Goal: Task Accomplishment & Management: Use online tool/utility

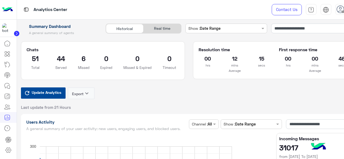
scroll to position [38, 0]
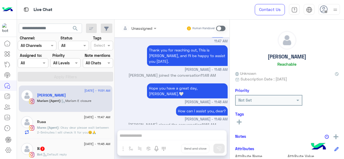
scroll to position [343, 0]
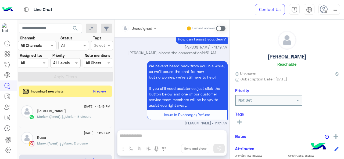
click at [34, 59] on div "Assigned on All" at bounding box center [33, 63] width 30 height 10
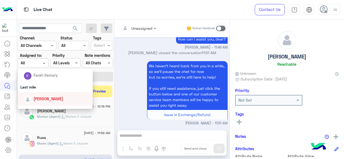
scroll to position [75, 0]
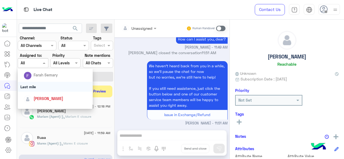
click at [37, 88] on div "Last mile" at bounding box center [55, 87] width 75 height 10
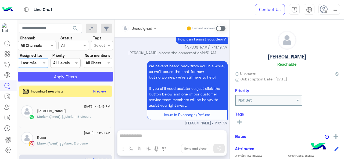
click at [63, 78] on button "Apply Filters" at bounding box center [65, 77] width 95 height 10
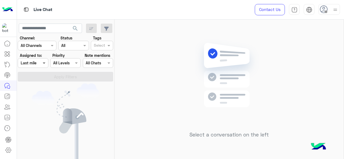
click at [44, 64] on span at bounding box center [44, 63] width 7 height 6
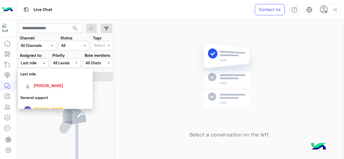
scroll to position [90, 0]
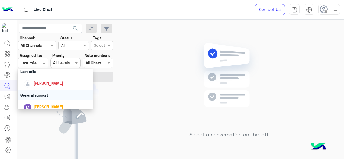
drag, startPoint x: 45, startPoint y: 93, endPoint x: 56, endPoint y: 78, distance: 18.6
click at [45, 93] on div "General support" at bounding box center [55, 95] width 75 height 10
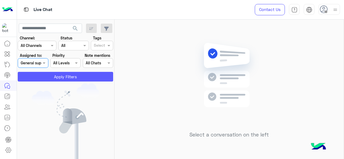
click at [59, 75] on button "Apply Filters" at bounding box center [65, 77] width 95 height 10
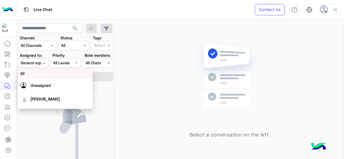
click at [42, 64] on span at bounding box center [44, 63] width 7 height 6
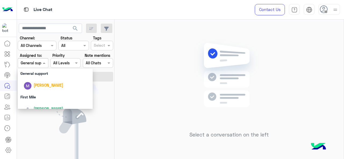
scroll to position [119, 0]
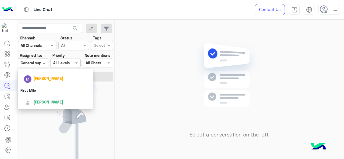
click at [46, 88] on div "First Mile" at bounding box center [55, 90] width 75 height 10
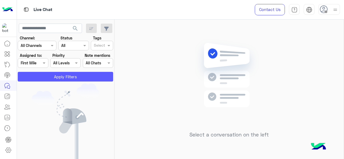
click at [48, 77] on button "Apply Filters" at bounding box center [65, 77] width 95 height 10
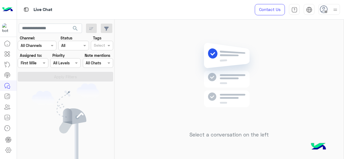
click at [37, 64] on div at bounding box center [33, 63] width 30 height 6
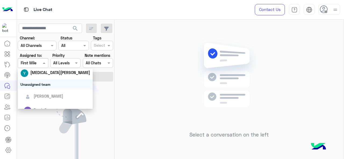
scroll to position [67, 0]
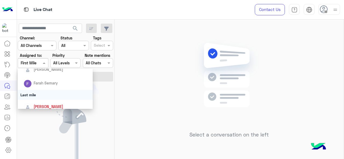
click at [40, 93] on div "Last mile" at bounding box center [55, 95] width 75 height 10
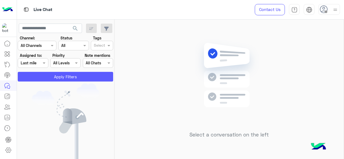
click at [50, 77] on button "Apply Filters" at bounding box center [65, 77] width 95 height 10
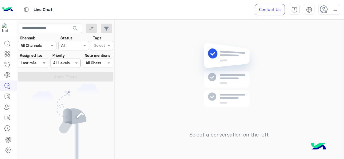
click at [44, 64] on span at bounding box center [44, 63] width 7 height 6
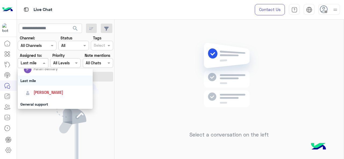
scroll to position [82, 0]
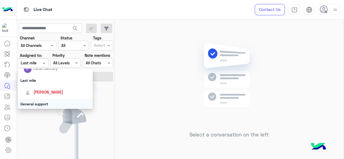
click at [44, 102] on div "General support" at bounding box center [55, 104] width 75 height 10
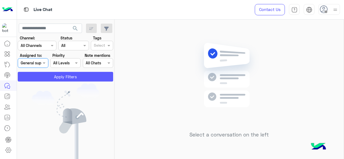
click at [70, 80] on button "Apply Filters" at bounding box center [65, 77] width 95 height 10
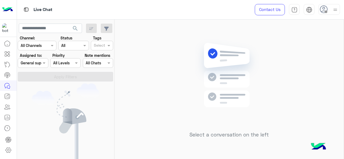
click at [38, 67] on div "Assigned on General support" at bounding box center [33, 63] width 30 height 10
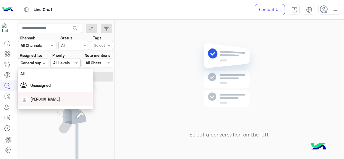
scroll to position [119, 0]
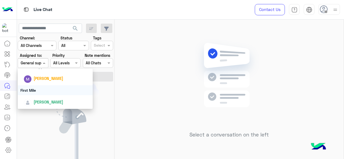
click at [43, 88] on div "First Mile" at bounding box center [55, 90] width 75 height 10
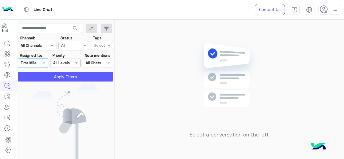
click at [50, 77] on button "Apply Filters" at bounding box center [65, 77] width 95 height 10
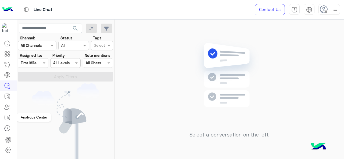
click at [8, 117] on icon at bounding box center [7, 117] width 6 height 6
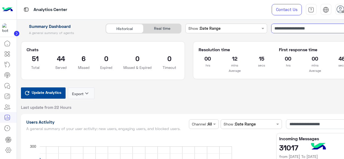
click at [298, 32] on input "**********" at bounding box center [314, 29] width 86 height 10
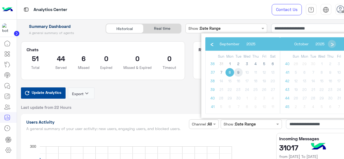
click at [239, 75] on span "9" at bounding box center [238, 72] width 9 height 9
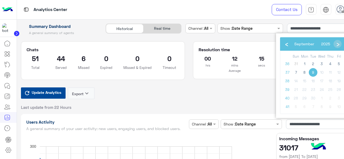
click at [311, 73] on span "9" at bounding box center [313, 72] width 9 height 9
type input "**********"
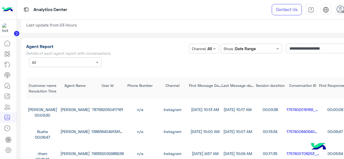
scroll to position [1468, 0]
click at [312, 50] on input "**********" at bounding box center [318, 49] width 65 height 10
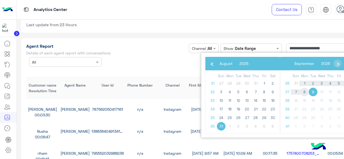
click at [304, 92] on span "8" at bounding box center [304, 92] width 9 height 9
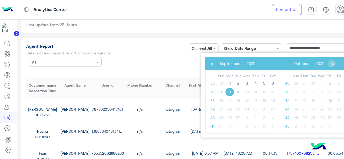
click at [227, 92] on span "8" at bounding box center [229, 92] width 9 height 9
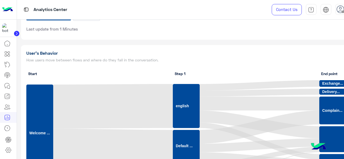
scroll to position [1560, 0]
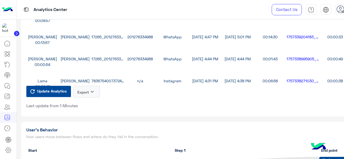
click at [85, 92] on button "Export keyboard_arrow_down" at bounding box center [86, 92] width 27 height 12
click at [96, 103] on button "CSV" at bounding box center [86, 105] width 27 height 10
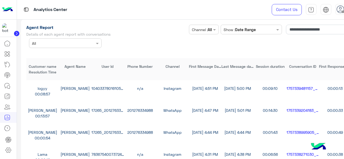
scroll to position [1478, 0]
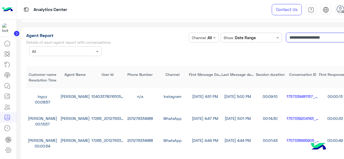
click at [317, 38] on input "**********" at bounding box center [318, 38] width 65 height 10
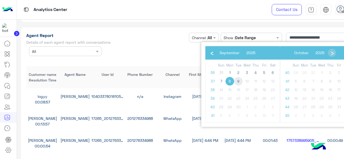
click at [240, 81] on span "9" at bounding box center [238, 81] width 9 height 9
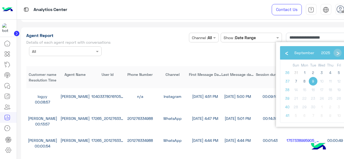
click at [314, 80] on span "9" at bounding box center [313, 81] width 9 height 9
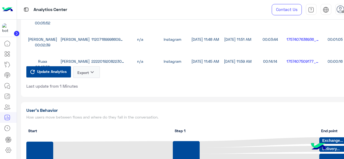
scroll to position [1582, 0]
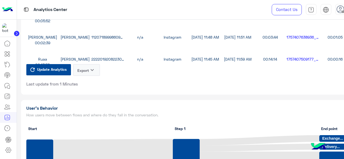
click at [88, 73] on button "Export keyboard_arrow_down" at bounding box center [86, 70] width 27 height 12
click at [92, 80] on button "CSV" at bounding box center [86, 83] width 27 height 10
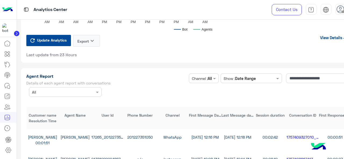
scroll to position [1431, 0]
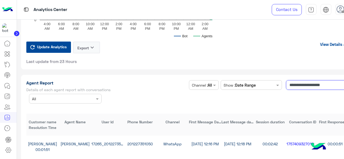
click at [296, 86] on input "**********" at bounding box center [318, 85] width 65 height 10
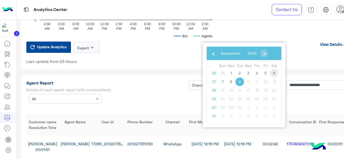
click at [276, 74] on span "6" at bounding box center [274, 73] width 9 height 9
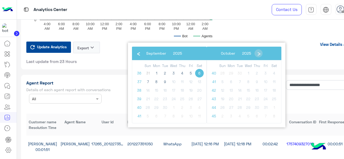
click at [199, 74] on span "6" at bounding box center [199, 73] width 9 height 9
type input "**********"
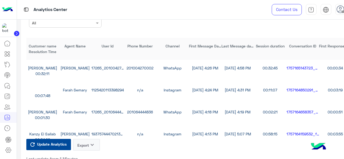
scroll to position [20, 0]
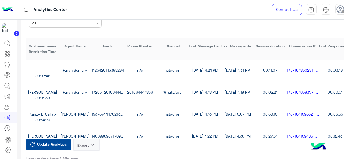
click at [87, 145] on button "Export keyboard_arrow_down" at bounding box center [86, 145] width 27 height 12
click at [86, 155] on button "CSV" at bounding box center [86, 158] width 27 height 10
click at [12, 87] on link at bounding box center [7, 86] width 15 height 11
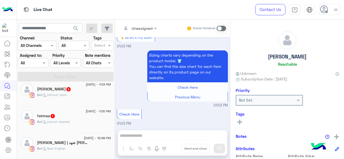
scroll to position [36, 0]
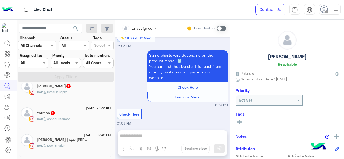
click at [39, 61] on div at bounding box center [33, 63] width 30 height 6
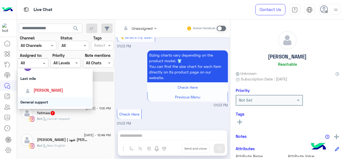
scroll to position [83, 0]
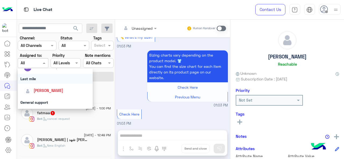
click at [44, 81] on div "Last mile" at bounding box center [55, 79] width 75 height 10
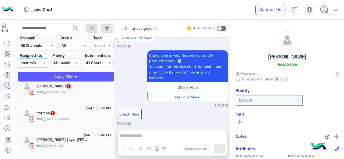
click at [44, 77] on button "Apply Filters" at bounding box center [66, 77] width 96 height 10
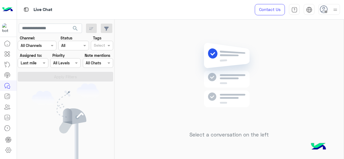
click at [38, 64] on div at bounding box center [33, 63] width 30 height 6
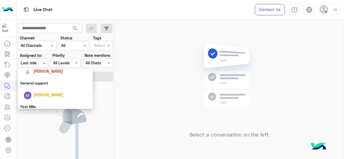
scroll to position [101, 0]
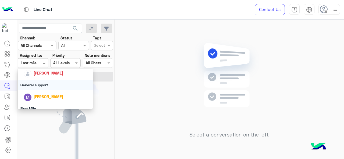
click at [40, 87] on div "General support" at bounding box center [55, 85] width 75 height 10
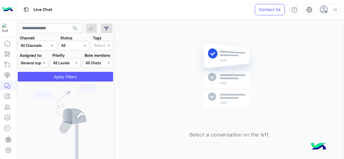
click at [47, 80] on button "Apply Filters" at bounding box center [65, 77] width 95 height 10
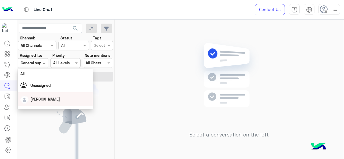
drag, startPoint x: 37, startPoint y: 61, endPoint x: 36, endPoint y: 79, distance: 18.8
click at [36, 79] on body "Live Chat Contact Us Help Center عربي English search Channel: Channel All Chann…" at bounding box center [172, 79] width 344 height 159
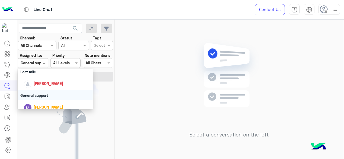
scroll to position [119, 0]
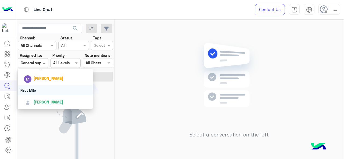
click at [37, 92] on div "First Mile" at bounding box center [55, 90] width 75 height 10
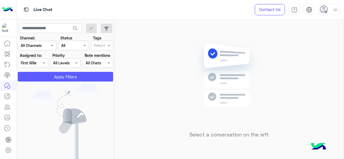
click at [55, 74] on button "Apply Filters" at bounding box center [65, 77] width 95 height 10
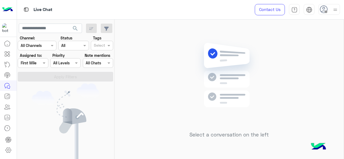
click at [39, 63] on div at bounding box center [33, 63] width 30 height 6
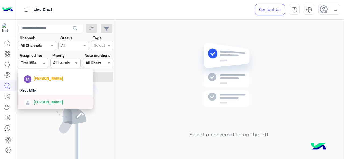
click at [35, 99] on div "[PERSON_NAME]" at bounding box center [49, 102] width 30 height 6
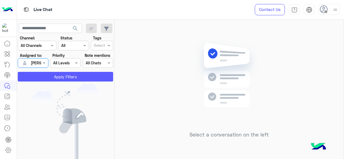
click at [44, 74] on button "Apply Filters" at bounding box center [65, 77] width 95 height 10
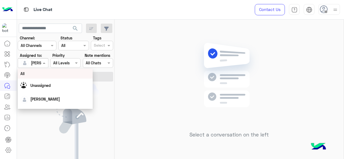
click at [44, 66] on span at bounding box center [44, 63] width 7 height 6
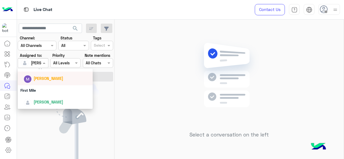
click at [42, 76] on span "[PERSON_NAME]" at bounding box center [49, 78] width 30 height 5
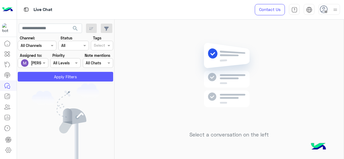
click at [42, 76] on button "Apply Filters" at bounding box center [65, 77] width 95 height 10
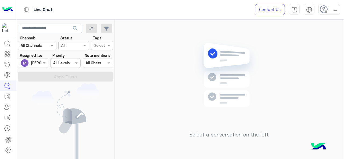
click at [45, 63] on span at bounding box center [44, 63] width 7 height 6
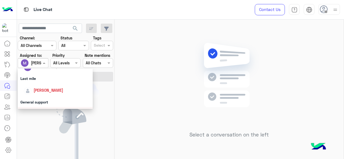
scroll to position [84, 0]
click at [39, 97] on div "[PERSON_NAME]" at bounding box center [55, 90] width 75 height 14
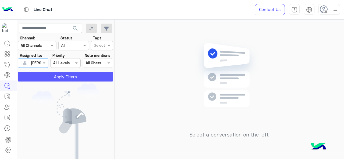
click at [40, 76] on button "Apply Filters" at bounding box center [65, 77] width 95 height 10
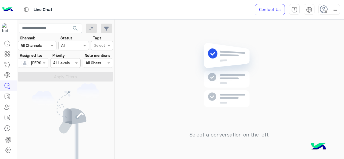
click at [35, 59] on div "[PERSON_NAME]" at bounding box center [31, 63] width 20 height 11
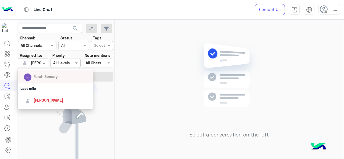
scroll to position [73, 0]
click at [44, 88] on div "Last mile" at bounding box center [55, 89] width 75 height 10
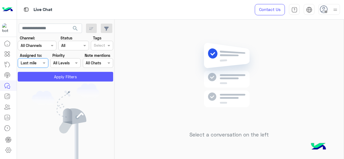
click at [70, 77] on button "Apply Filters" at bounding box center [65, 77] width 95 height 10
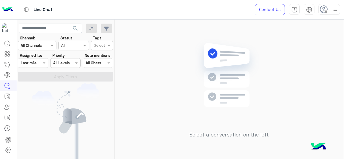
click at [31, 63] on input "text" at bounding box center [27, 63] width 12 height 6
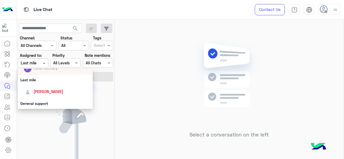
scroll to position [82, 0]
click at [54, 91] on span "[PERSON_NAME]" at bounding box center [49, 92] width 30 height 5
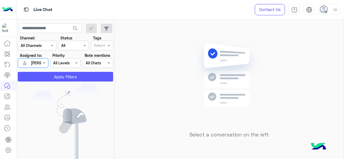
click at [67, 79] on button "Apply Filters" at bounding box center [65, 77] width 95 height 10
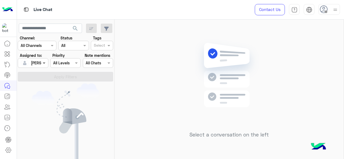
click at [45, 64] on span at bounding box center [44, 63] width 7 height 6
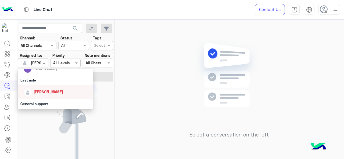
scroll to position [104, 0]
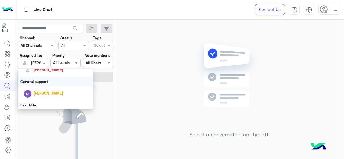
click at [55, 85] on div "General support" at bounding box center [55, 82] width 75 height 10
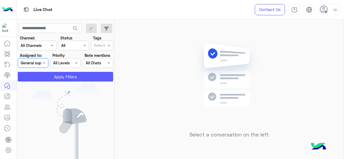
click at [56, 81] on button "Apply Filters" at bounding box center [65, 77] width 95 height 10
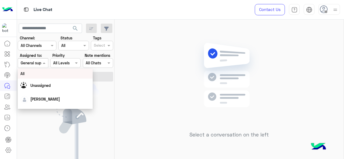
click at [42, 64] on span at bounding box center [44, 63] width 7 height 6
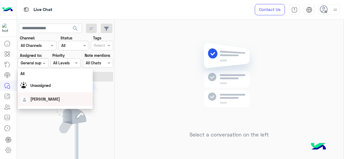
scroll to position [119, 0]
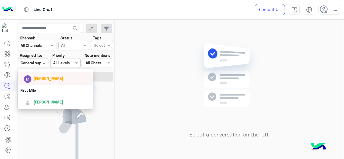
click at [40, 82] on div "[PERSON_NAME]" at bounding box center [57, 78] width 67 height 9
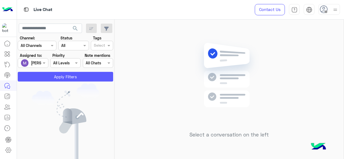
click at [54, 78] on button "Apply Filters" at bounding box center [65, 77] width 95 height 10
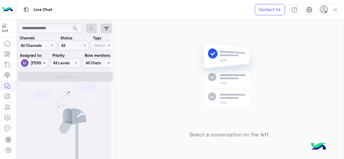
drag, startPoint x: 54, startPoint y: 78, endPoint x: 42, endPoint y: 61, distance: 20.6
click at [42, 62] on span at bounding box center [44, 63] width 7 height 6
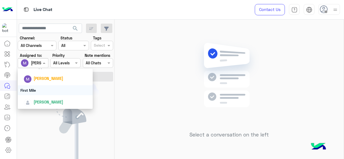
click at [38, 92] on div "First Mile" at bounding box center [55, 90] width 75 height 10
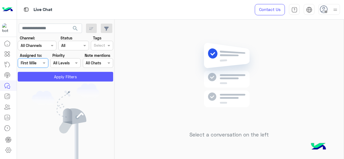
click at [51, 81] on button "Apply Filters" at bounding box center [65, 77] width 95 height 10
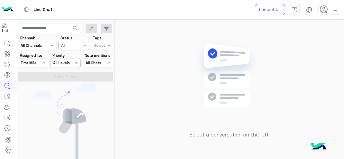
click at [44, 65] on span at bounding box center [44, 63] width 7 height 6
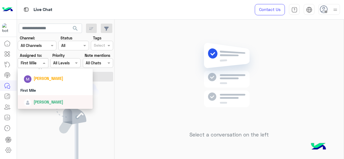
click at [41, 103] on span "[PERSON_NAME]" at bounding box center [49, 102] width 30 height 5
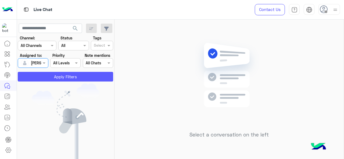
click at [59, 72] on button "Apply Filters" at bounding box center [65, 77] width 95 height 10
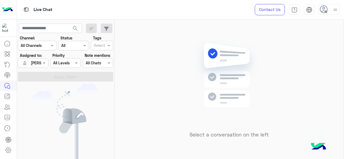
click at [37, 63] on div at bounding box center [33, 63] width 30 height 6
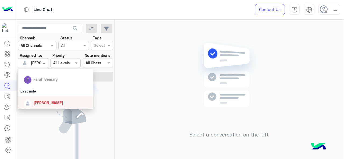
scroll to position [78, 0]
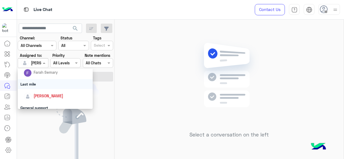
click at [44, 84] on div "Last mile" at bounding box center [55, 84] width 75 height 10
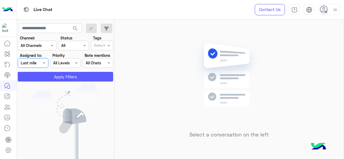
click at [52, 75] on button "Apply Filters" at bounding box center [65, 77] width 95 height 10
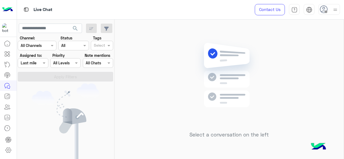
click at [43, 63] on span at bounding box center [44, 63] width 7 height 6
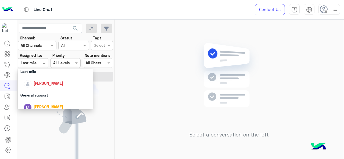
scroll to position [91, 0]
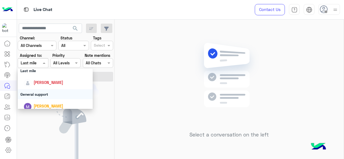
click at [44, 92] on div "General support" at bounding box center [55, 94] width 75 height 10
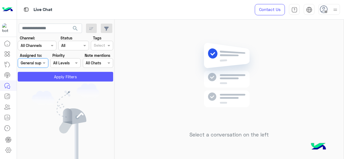
click at [57, 76] on button "Apply Filters" at bounding box center [65, 77] width 95 height 10
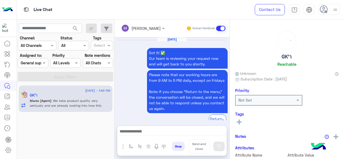
scroll to position [240, 0]
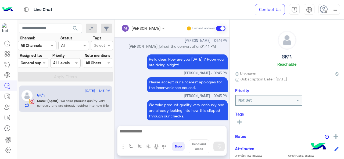
click at [42, 62] on span at bounding box center [44, 63] width 7 height 6
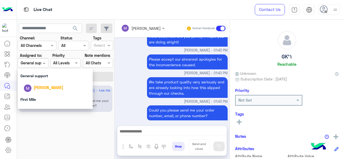
scroll to position [110, 0]
click at [38, 78] on div "General support" at bounding box center [55, 76] width 75 height 10
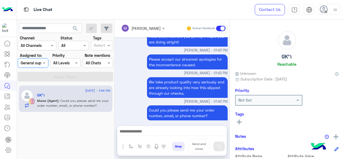
click at [41, 60] on div at bounding box center [33, 63] width 30 height 6
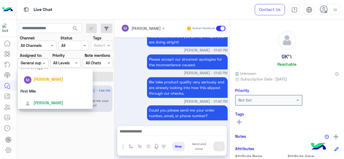
scroll to position [119, 0]
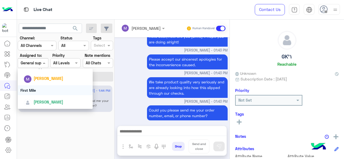
click at [37, 92] on div "First Mile" at bounding box center [55, 90] width 75 height 10
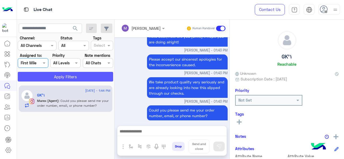
click at [49, 75] on button "Apply Filters" at bounding box center [65, 77] width 95 height 10
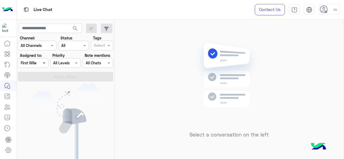
click at [42, 60] on span at bounding box center [44, 63] width 7 height 6
click at [150, 79] on div "Select a conversation on the left" at bounding box center [228, 91] width 229 height 142
click at [42, 59] on div "Assigned on First Mile" at bounding box center [33, 63] width 30 height 10
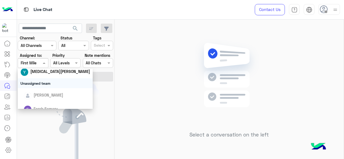
scroll to position [75, 0]
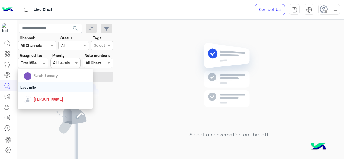
click at [46, 85] on div "Last mile" at bounding box center [55, 87] width 75 height 10
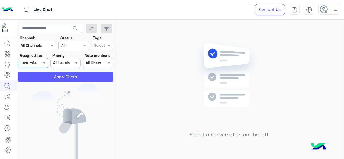
click at [50, 78] on button "Apply Filters" at bounding box center [65, 77] width 95 height 10
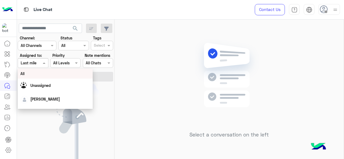
click at [42, 65] on span at bounding box center [44, 63] width 7 height 6
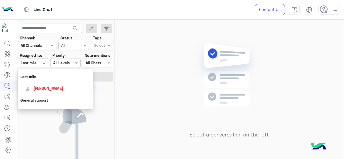
scroll to position [86, 0]
click at [49, 89] on span "[PERSON_NAME]" at bounding box center [49, 87] width 30 height 5
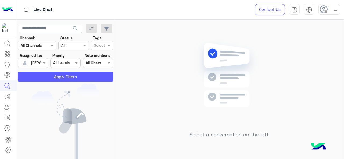
click at [57, 77] on button "Apply Filters" at bounding box center [65, 77] width 95 height 10
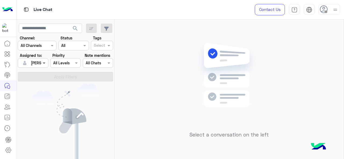
click at [43, 65] on span at bounding box center [44, 63] width 7 height 6
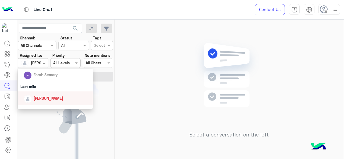
scroll to position [100, 0]
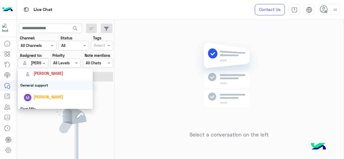
click at [45, 87] on div "General support" at bounding box center [55, 85] width 75 height 10
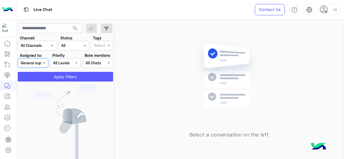
click at [47, 81] on button "Apply Filters" at bounding box center [65, 77] width 95 height 10
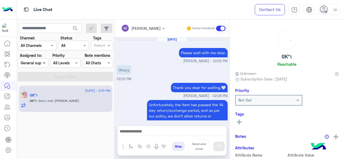
scroll to position [181, 0]
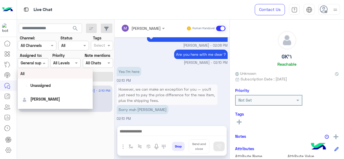
click at [41, 63] on div at bounding box center [33, 63] width 30 height 6
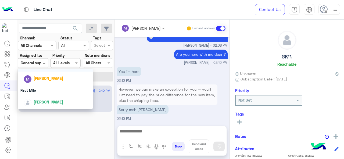
scroll to position [119, 0]
click at [46, 92] on div "First Mile" at bounding box center [55, 91] width 75 height 10
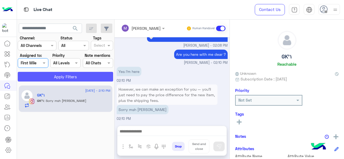
click at [57, 81] on button "Apply Filters" at bounding box center [65, 77] width 95 height 10
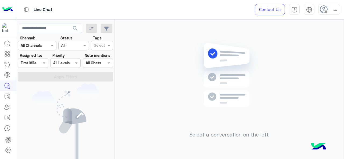
click at [37, 65] on div at bounding box center [33, 63] width 30 height 6
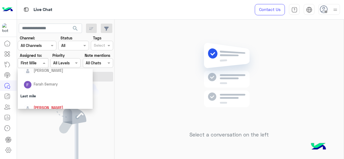
scroll to position [68, 0]
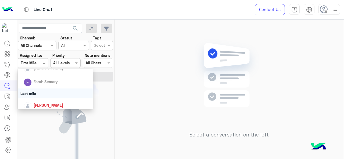
click at [46, 96] on div "Last mile" at bounding box center [55, 94] width 75 height 10
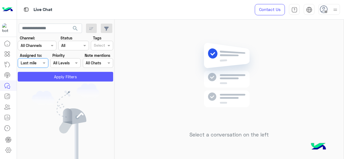
click at [46, 75] on button "Apply Filters" at bounding box center [65, 77] width 95 height 10
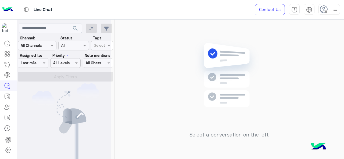
click at [41, 62] on div at bounding box center [64, 81] width 94 height 159
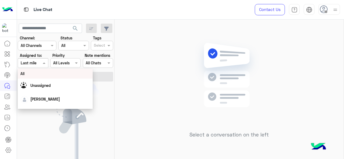
click at [41, 62] on span at bounding box center [44, 63] width 7 height 6
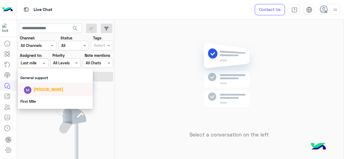
scroll to position [108, 0]
click at [41, 76] on div "General support" at bounding box center [55, 78] width 75 height 10
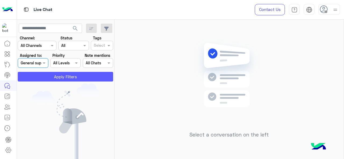
click at [41, 76] on button "Apply Filters" at bounding box center [65, 77] width 95 height 10
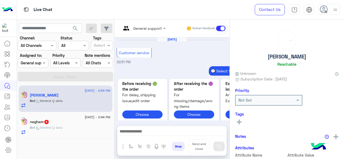
scroll to position [246, 0]
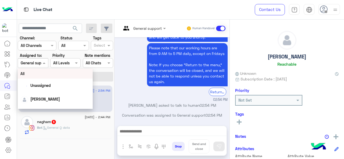
click at [40, 65] on div at bounding box center [33, 63] width 30 height 6
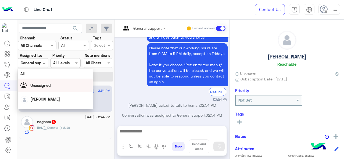
scroll to position [119, 0]
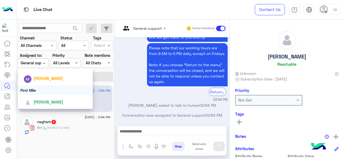
click at [39, 87] on div "First Mile" at bounding box center [55, 90] width 75 height 10
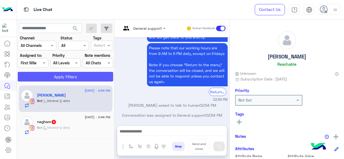
click at [39, 73] on button "Apply Filters" at bounding box center [65, 77] width 95 height 10
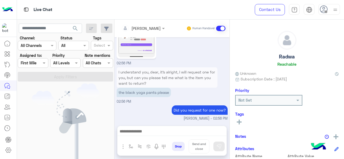
scroll to position [276, 0]
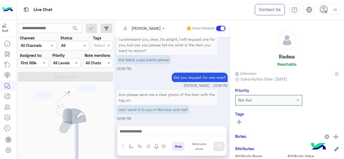
click at [30, 62] on input "text" at bounding box center [27, 63] width 12 height 6
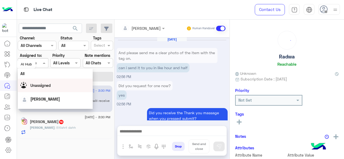
scroll to position [209, 0]
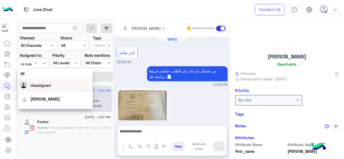
scroll to position [269, 0]
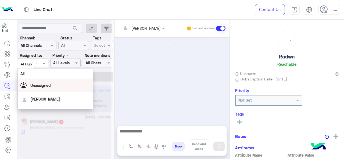
scroll to position [217, 0]
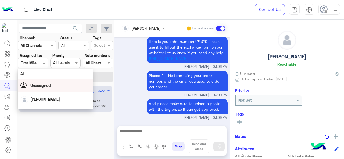
scroll to position [140, 0]
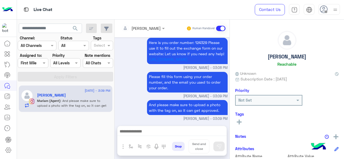
click at [81, 151] on div "[DATE] - 3:09 PM [PERSON_NAME] [PERSON_NAME] (Agent) : And please make sure to …" at bounding box center [65, 123] width 97 height 78
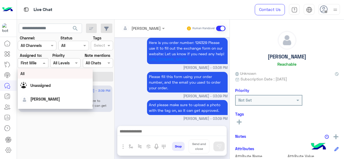
click at [35, 62] on div at bounding box center [33, 63] width 30 height 6
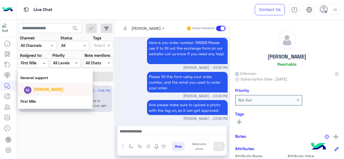
scroll to position [108, 0]
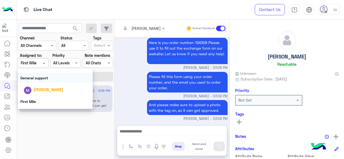
click at [39, 74] on div "General support" at bounding box center [55, 78] width 75 height 10
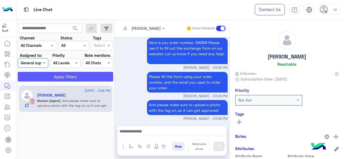
click at [53, 74] on button "Apply Filters" at bounding box center [65, 77] width 95 height 10
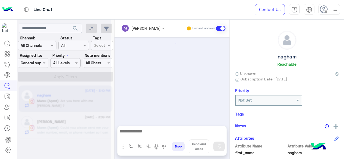
scroll to position [158, 0]
